Goal: Find specific page/section: Find specific page/section

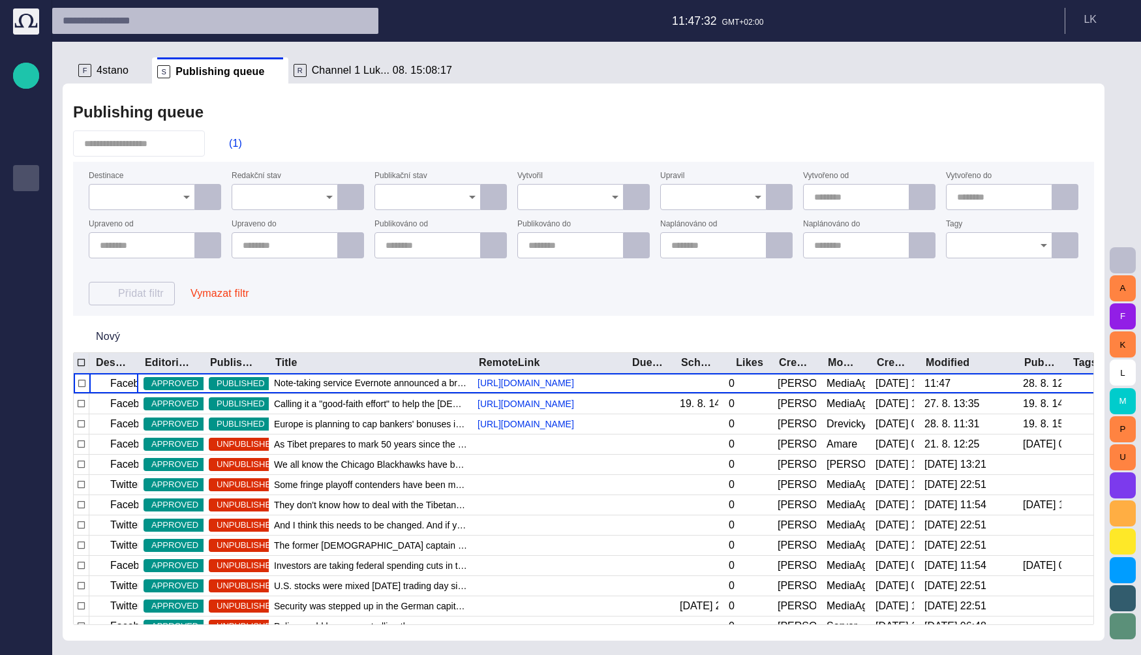
click at [565, 194] on input "Vytvořil" at bounding box center [565, 197] width 75 height 13
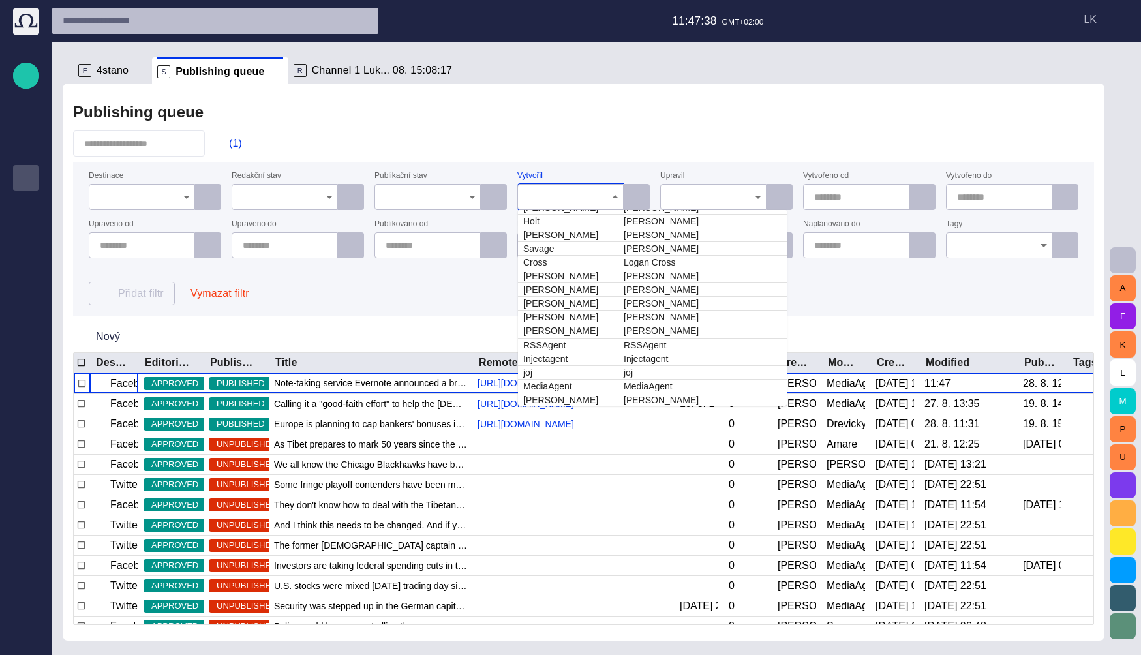
scroll to position [334, 0]
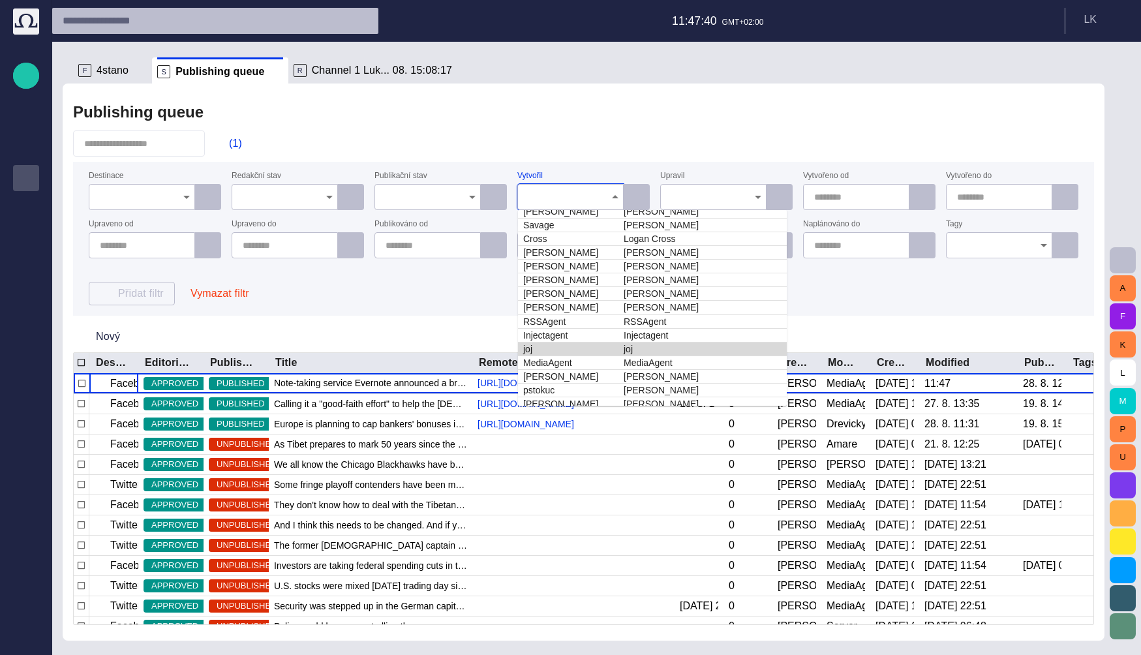
click at [662, 349] on td "joj" at bounding box center [702, 349] width 168 height 14
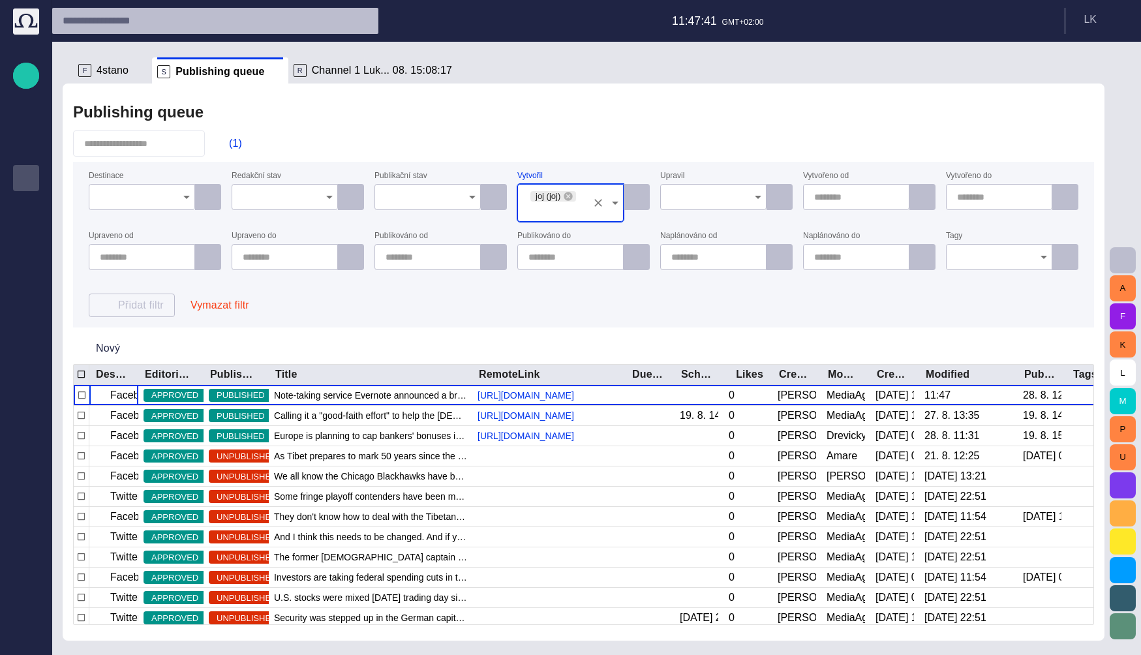
click at [647, 129] on div "Publishing queue (1) Destinace Redakční stav Publikační stav Vytvořil joj (joj)…" at bounding box center [584, 362] width 1042 height 557
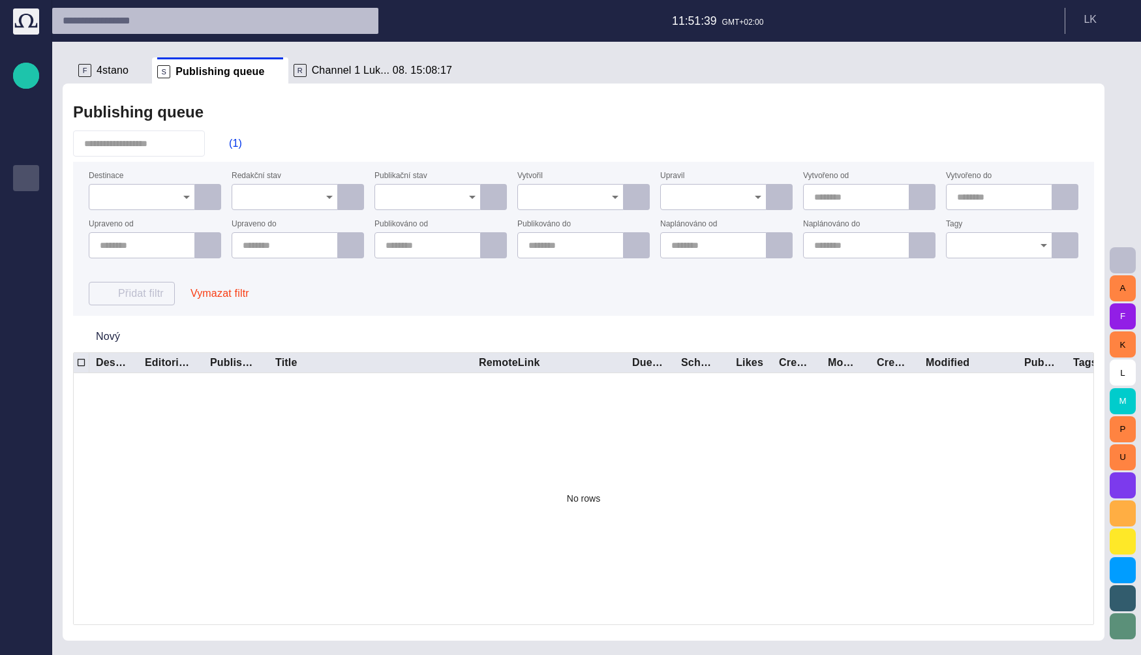
click at [328, 196] on icon "Open" at bounding box center [329, 197] width 7 height 3
click at [301, 238] on span "K schválení" at bounding box center [285, 239] width 84 height 16
click at [209, 296] on button "Vymazat filtr" at bounding box center [220, 293] width 80 height 23
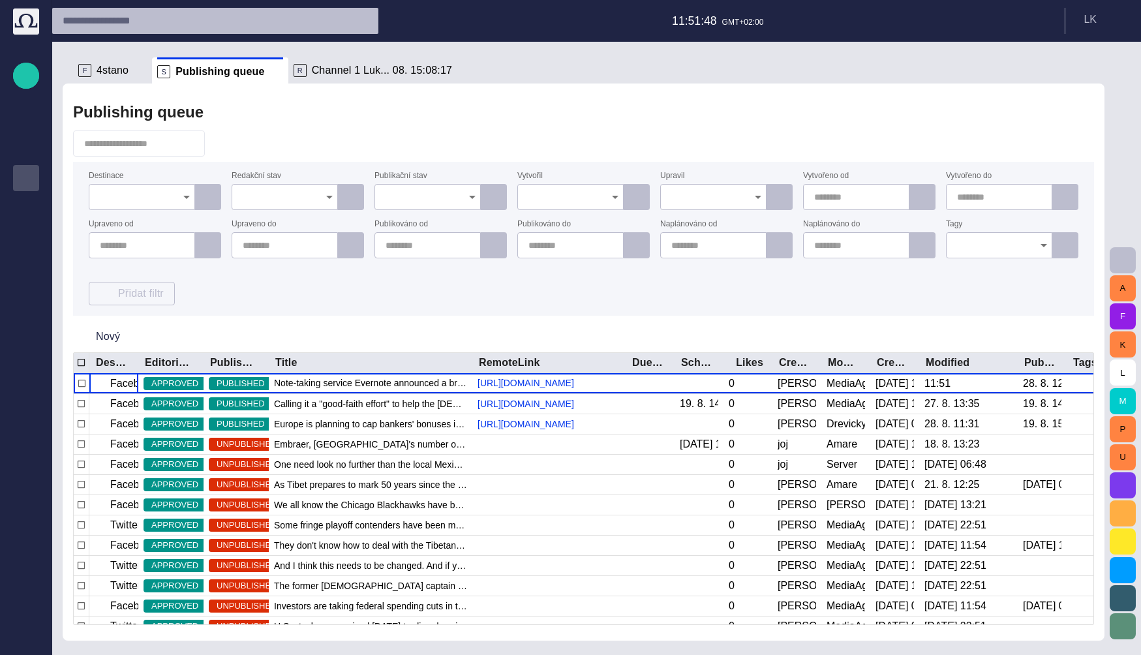
click at [326, 197] on icon "Open" at bounding box center [330, 197] width 16 height 16
click at [298, 239] on span "K schválení" at bounding box center [285, 239] width 84 height 16
click at [363, 141] on div at bounding box center [583, 143] width 1021 height 26
click at [329, 196] on icon "Open" at bounding box center [329, 197] width 7 height 3
click at [288, 222] on span "Návrh" at bounding box center [285, 223] width 84 height 16
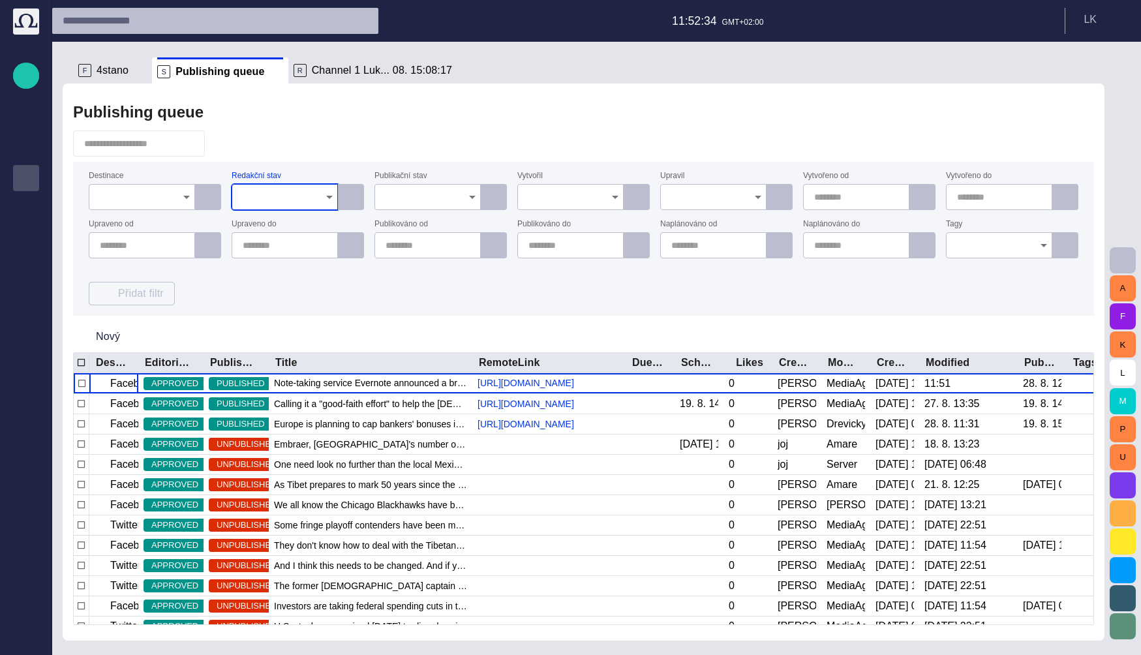
click at [348, 138] on div at bounding box center [583, 143] width 1021 height 26
click at [249, 204] on div at bounding box center [285, 197] width 106 height 26
click at [260, 224] on span "Návrh" at bounding box center [285, 223] width 84 height 16
click at [343, 134] on div at bounding box center [583, 143] width 1021 height 26
